Goal: Task Accomplishment & Management: Complete application form

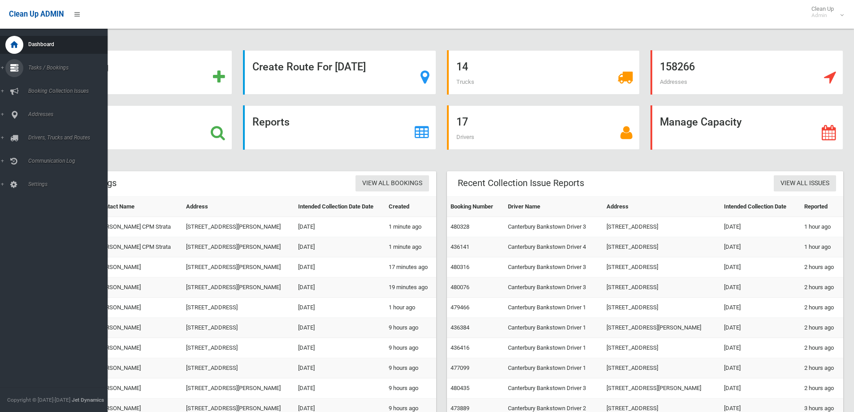
click at [42, 65] on span "Tasks / Bookings" at bounding box center [70, 68] width 89 height 6
click at [32, 134] on span "Search" at bounding box center [66, 133] width 81 height 6
click at [36, 134] on span "Search" at bounding box center [66, 133] width 81 height 6
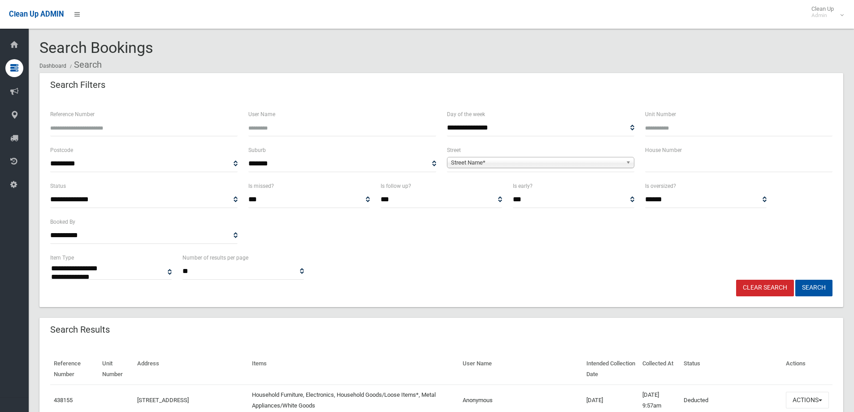
select select
click at [670, 167] on input "text" at bounding box center [738, 164] width 187 height 17
type input "**"
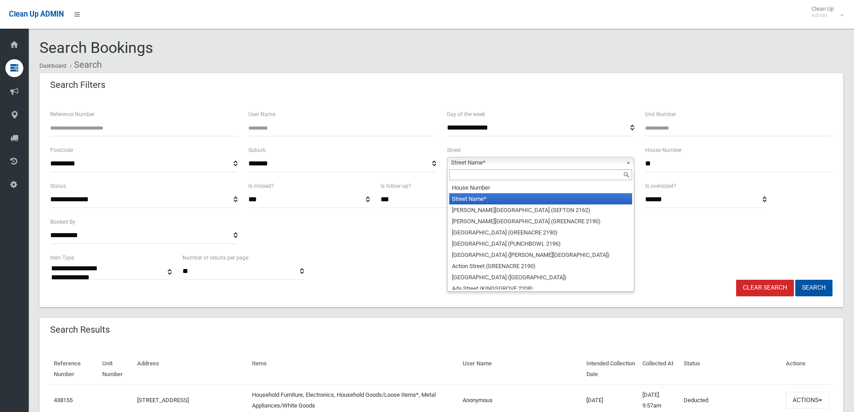
click at [496, 162] on span "Street Name*" at bounding box center [536, 162] width 171 height 11
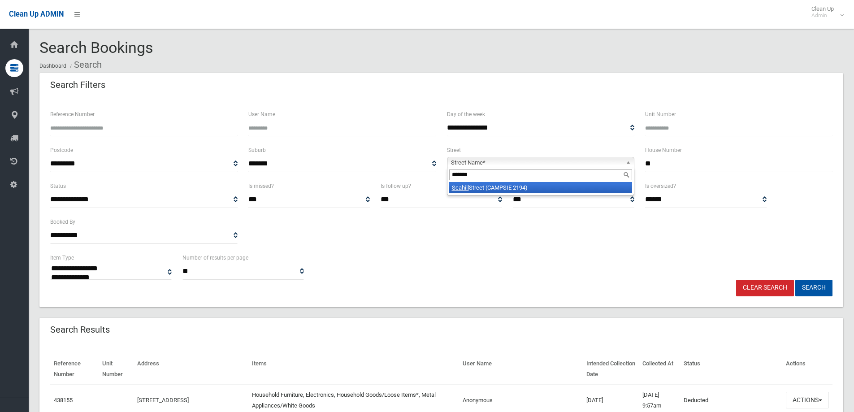
type input "*******"
click at [483, 185] on li "Scahill Street (CAMPSIE 2194)" at bounding box center [540, 187] width 183 height 11
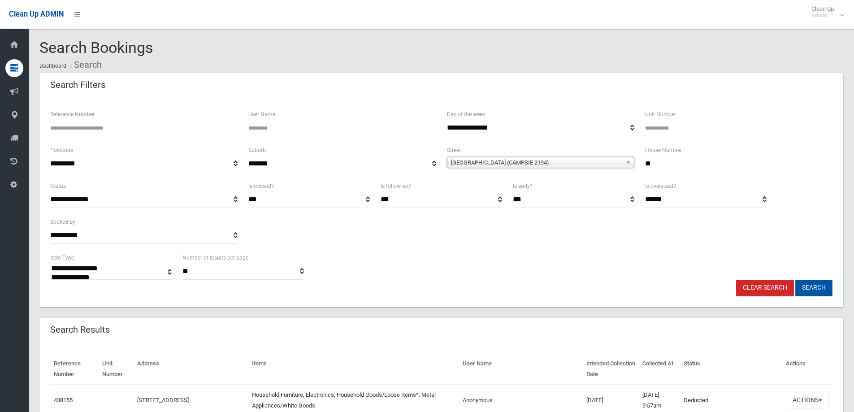
click at [807, 288] on button "Search" at bounding box center [813, 288] width 37 height 17
drag, startPoint x: 807, startPoint y: 288, endPoint x: 813, endPoint y: 288, distance: 5.8
click at [807, 288] on button "Search" at bounding box center [813, 288] width 37 height 17
click at [813, 287] on button "Search" at bounding box center [813, 288] width 37 height 17
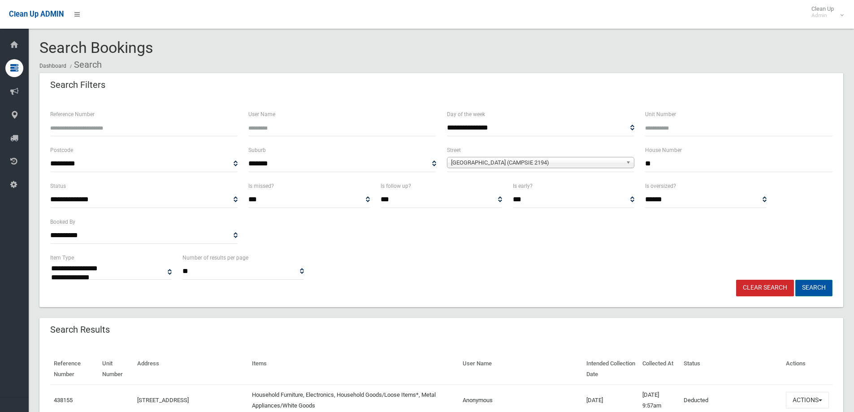
click at [813, 287] on button "Search" at bounding box center [813, 288] width 37 height 17
click at [811, 285] on button "Search" at bounding box center [813, 288] width 37 height 17
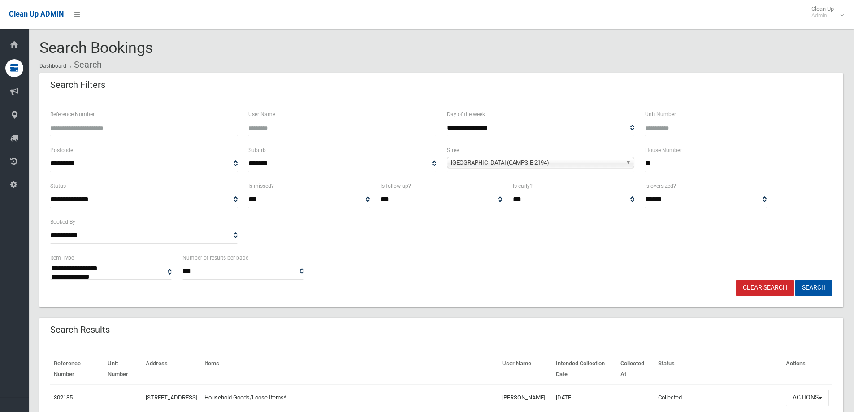
select select
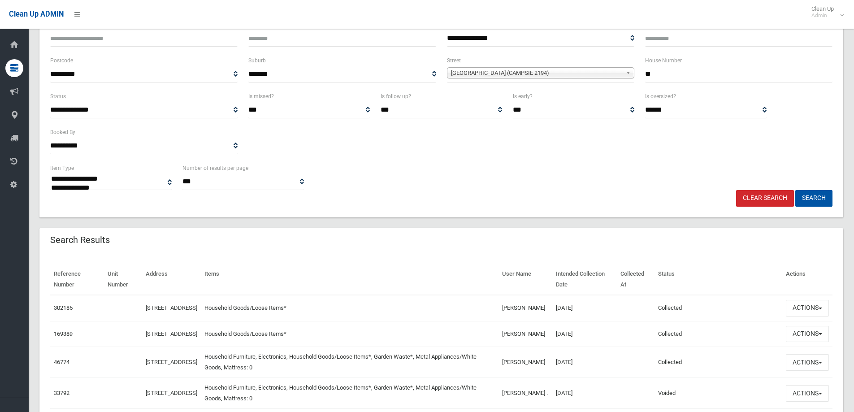
scroll to position [134, 0]
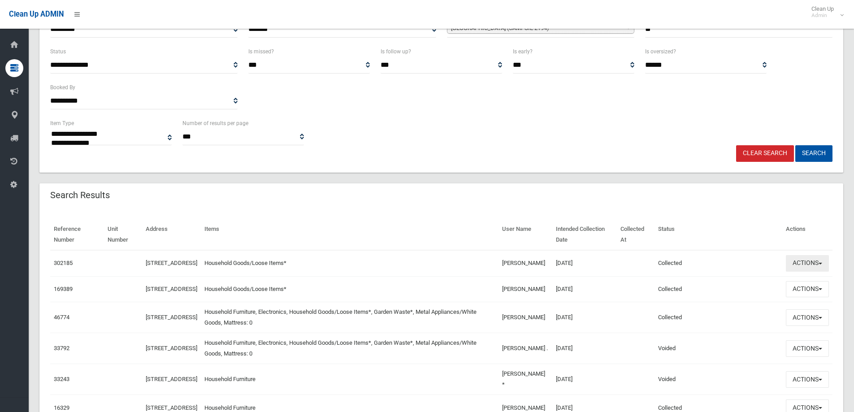
click at [808, 268] on button "Actions" at bounding box center [807, 263] width 43 height 17
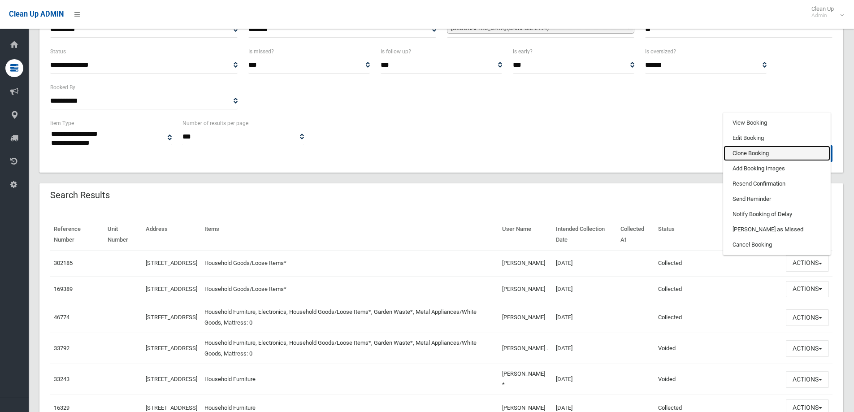
click at [745, 154] on link "Clone Booking" at bounding box center [776, 153] width 107 height 15
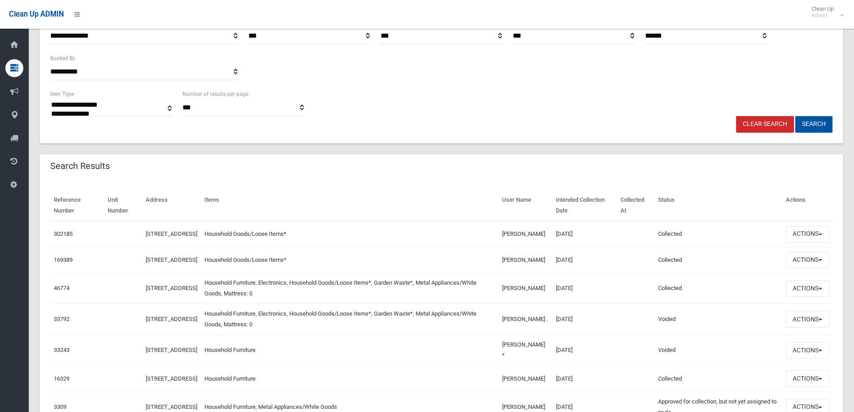
scroll to position [179, 0]
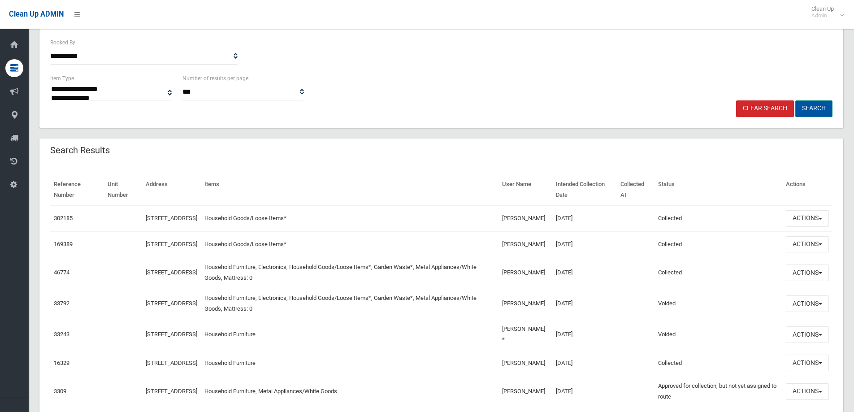
drag, startPoint x: 814, startPoint y: 110, endPoint x: 811, endPoint y: 135, distance: 24.9
click at [814, 110] on button "Search" at bounding box center [813, 108] width 37 height 17
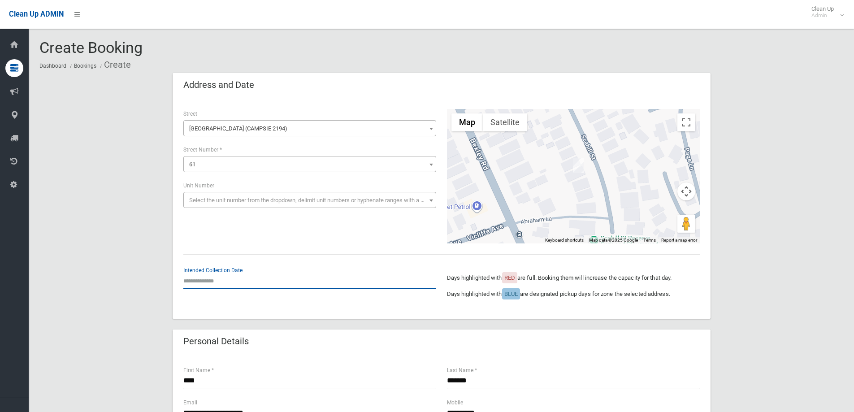
click at [219, 281] on input "text" at bounding box center [309, 280] width 253 height 17
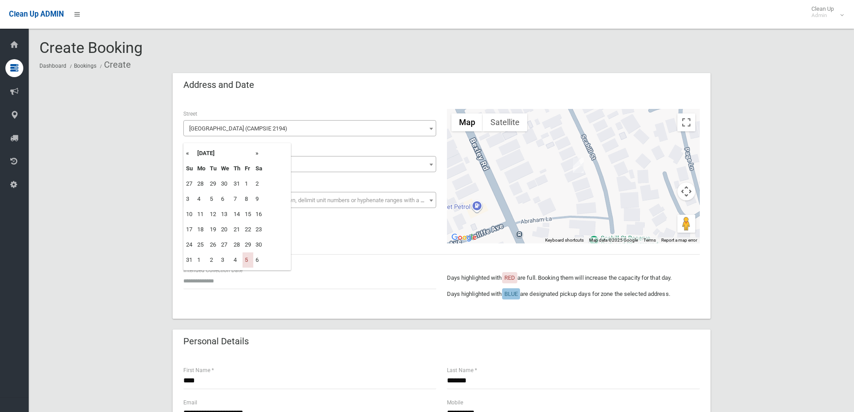
click at [258, 153] on th "»" at bounding box center [258, 153] width 11 height 15
click at [251, 210] on td "19" at bounding box center [247, 214] width 11 height 15
type input "**********"
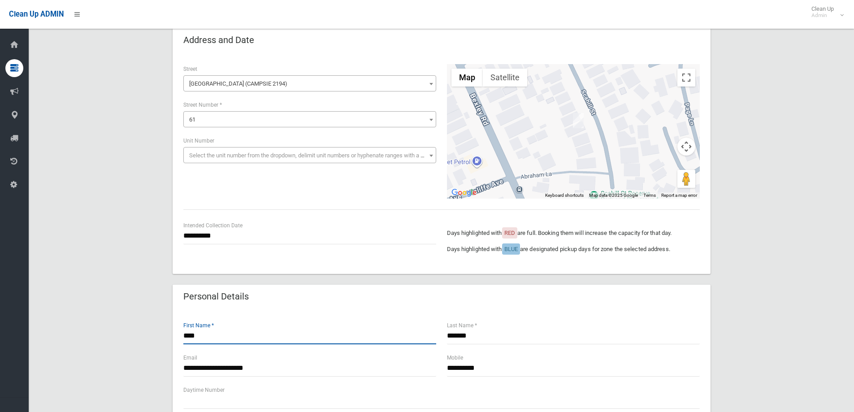
drag, startPoint x: 216, startPoint y: 333, endPoint x: 220, endPoint y: 325, distance: 8.8
click at [216, 332] on input "****" at bounding box center [309, 336] width 253 height 17
type input "*"
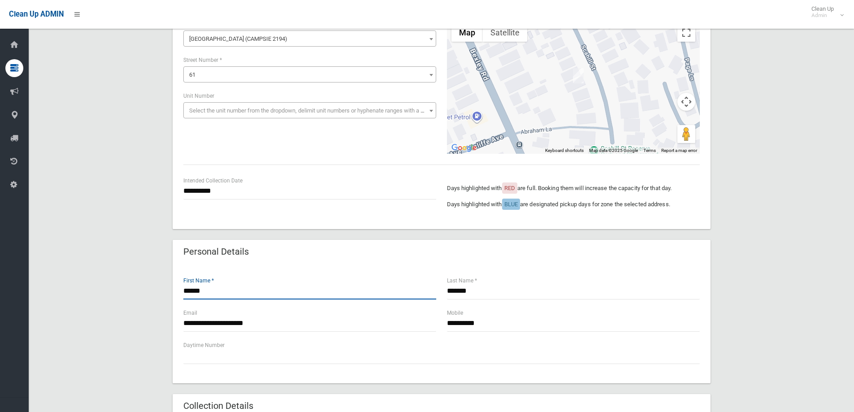
type input "******"
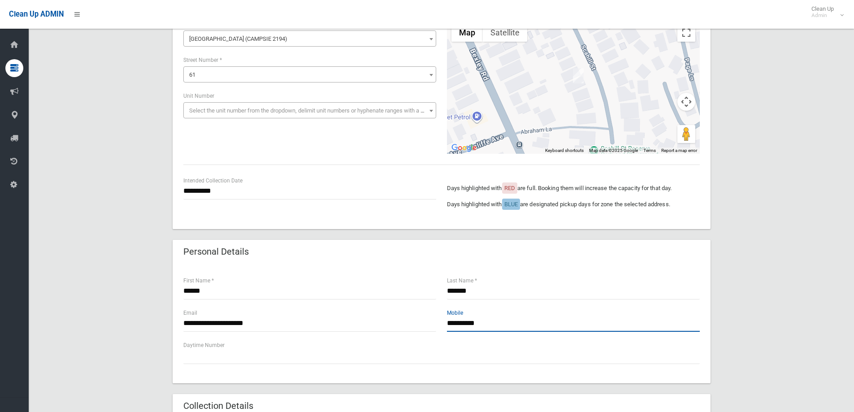
drag, startPoint x: 489, startPoint y: 324, endPoint x: 487, endPoint y: 333, distance: 9.1
click at [492, 324] on input "**********" at bounding box center [573, 323] width 253 height 17
type input "**********"
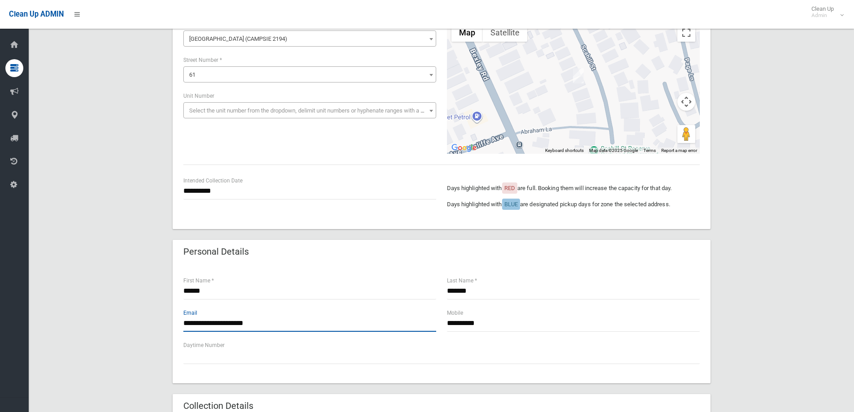
click at [279, 320] on input "**********" at bounding box center [309, 323] width 253 height 17
type input "*"
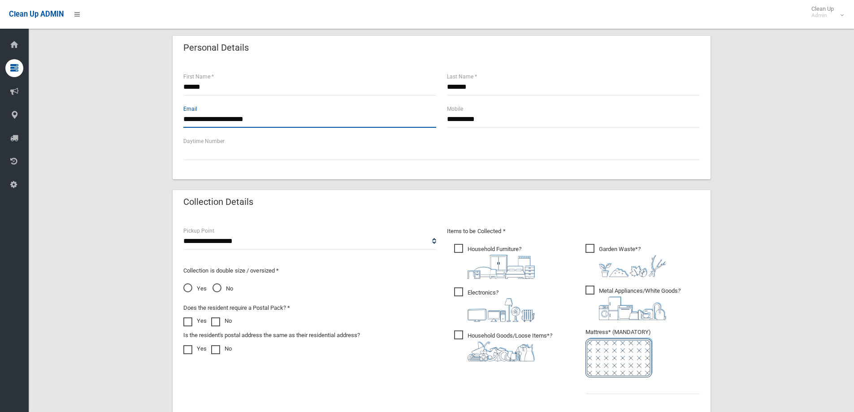
scroll to position [314, 0]
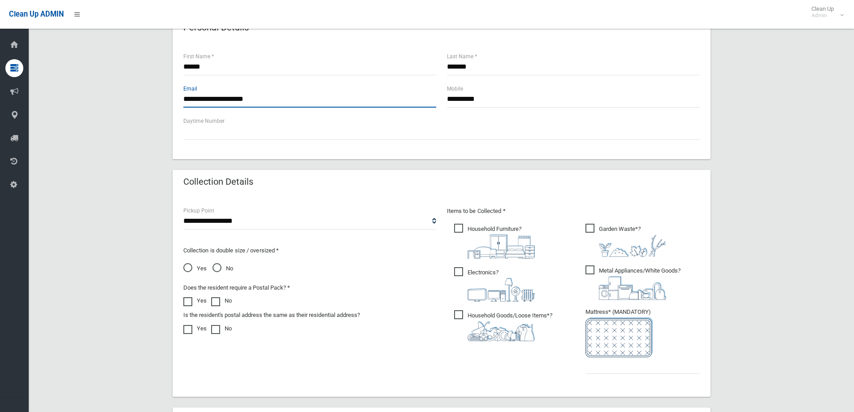
type input "**********"
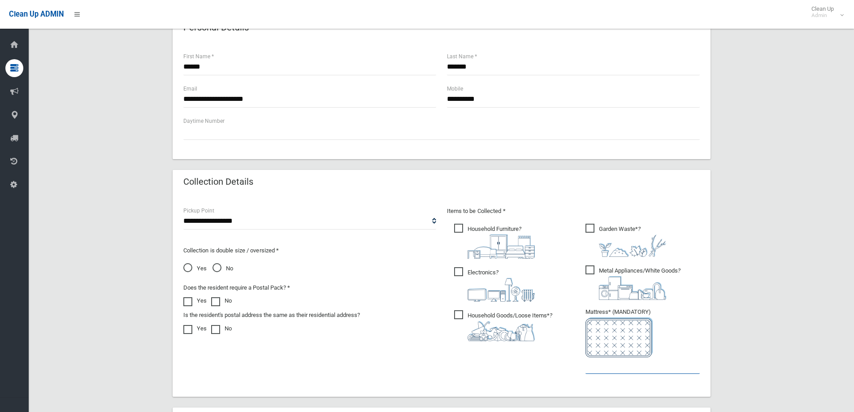
click at [609, 370] on input "text" at bounding box center [642, 365] width 114 height 17
type input "*"
click at [458, 226] on span "Household Furniture ?" at bounding box center [494, 241] width 81 height 35
click at [459, 272] on span "Electronics ?" at bounding box center [494, 284] width 81 height 35
click at [588, 269] on span "Metal Appliances/White Goods ?" at bounding box center [632, 282] width 95 height 35
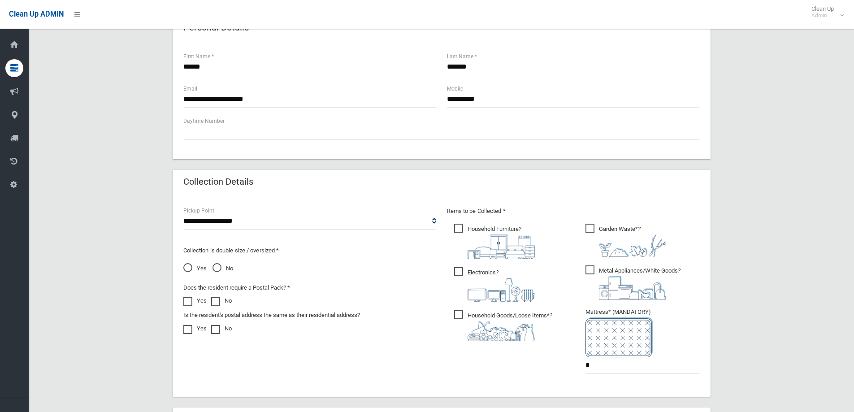
click at [586, 272] on span "Metal Appliances/White Goods ?" at bounding box center [632, 282] width 95 height 35
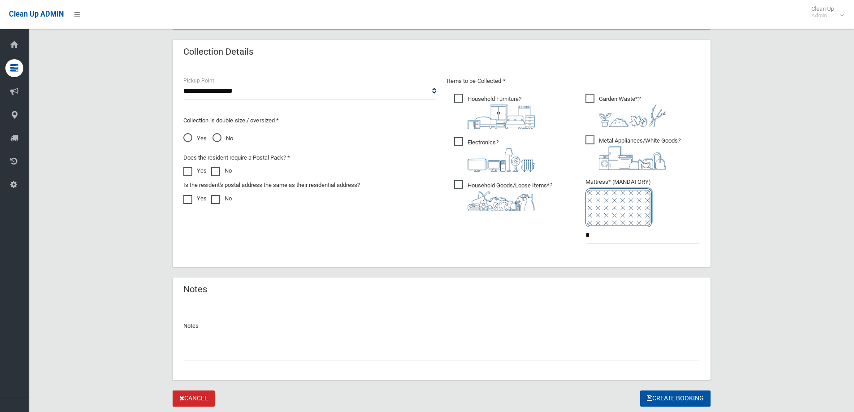
scroll to position [448, 0]
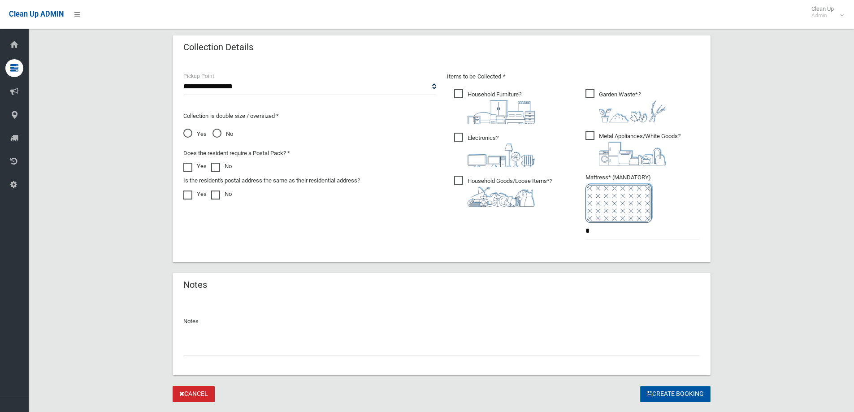
click at [673, 394] on button "Create Booking" at bounding box center [675, 394] width 70 height 17
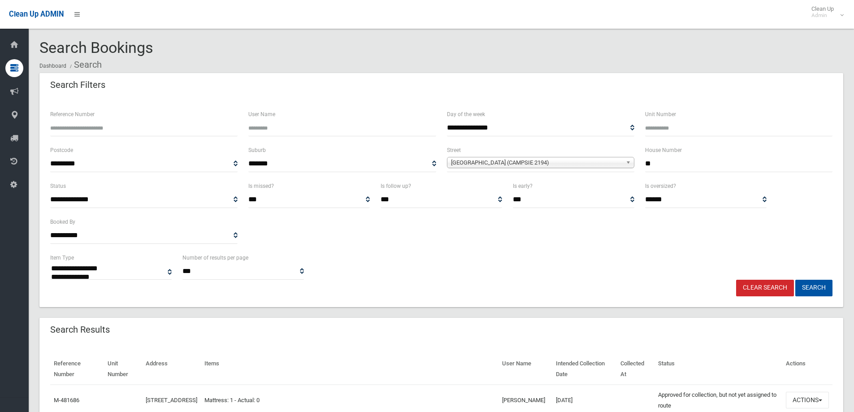
select select
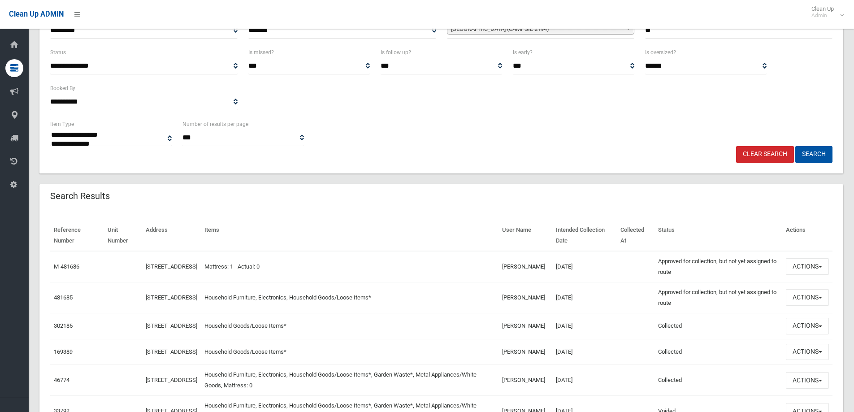
scroll to position [134, 0]
